Goal: Task Accomplishment & Management: Manage account settings

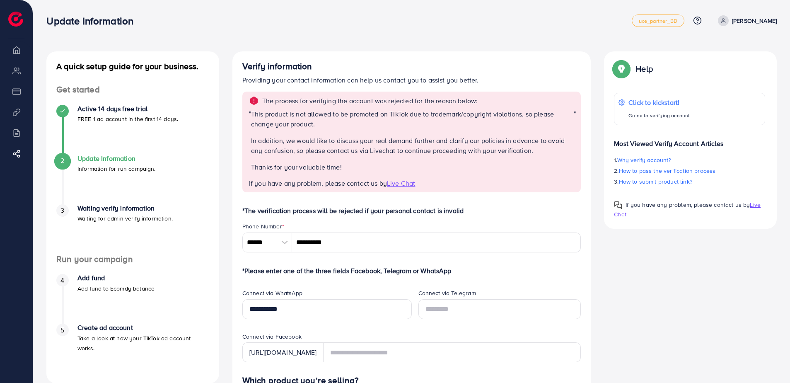
click at [746, 22] on p "[PERSON_NAME]" at bounding box center [754, 21] width 45 height 10
click at [729, 48] on span "Log out" at bounding box center [727, 49] width 22 height 10
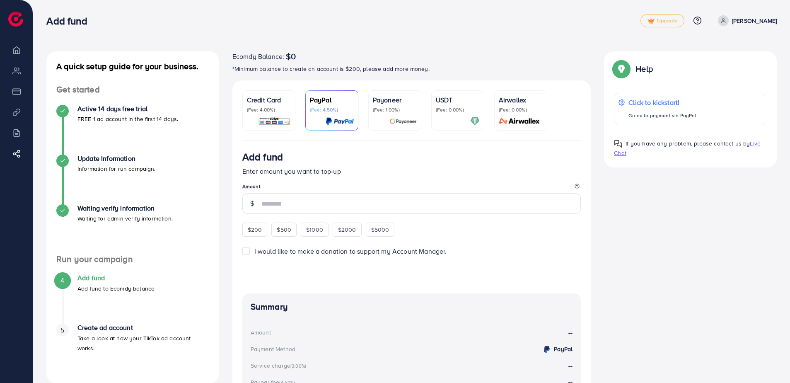
click at [17, 49] on li "Overview" at bounding box center [16, 49] width 33 height 17
click at [758, 144] on span "Live Chat" at bounding box center [687, 148] width 147 height 18
